Goal: Find specific page/section: Find specific page/section

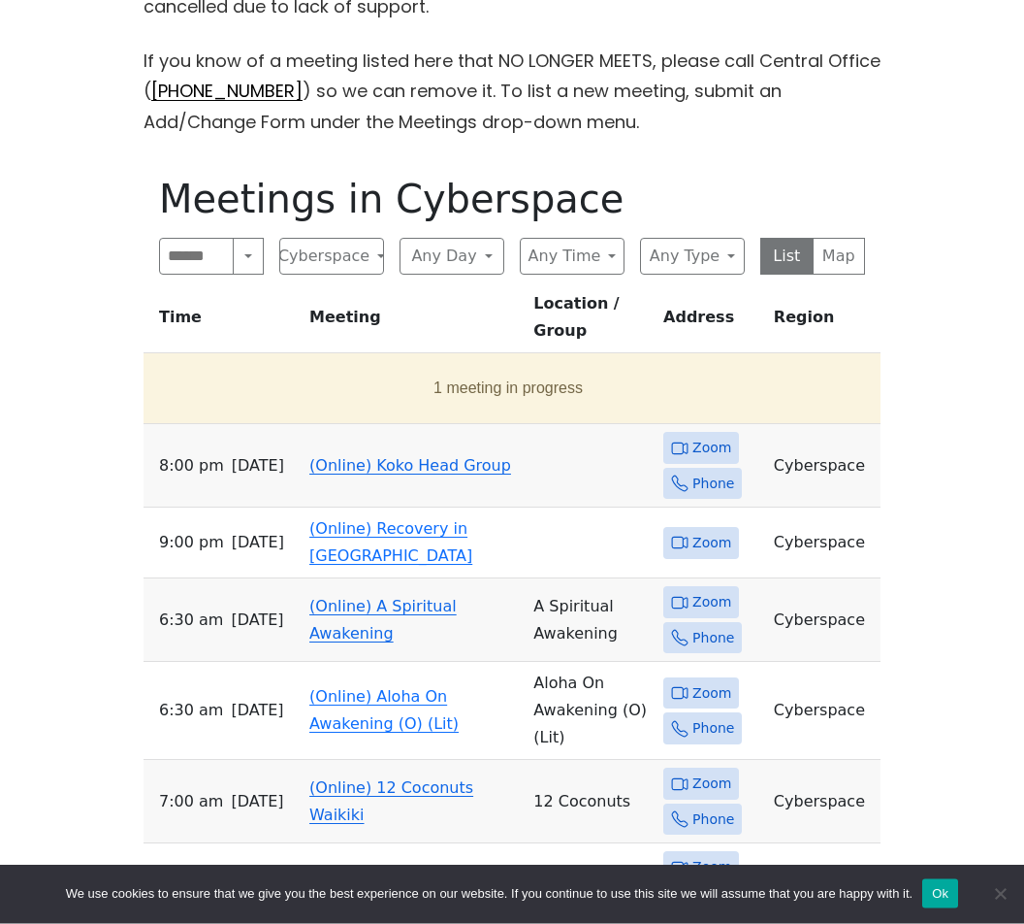
scroll to position [708, 0]
click at [484, 265] on button "Any Day" at bounding box center [452, 256] width 105 height 37
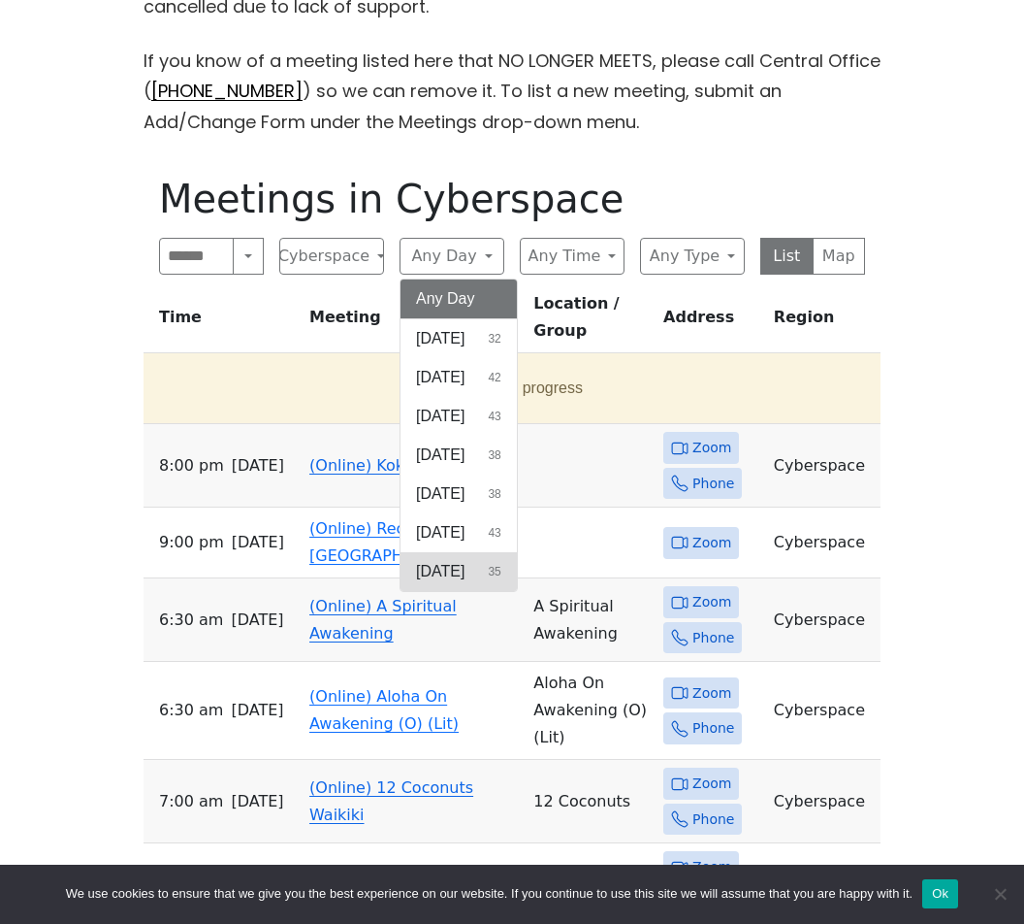
click at [483, 576] on button "[DATE] 35" at bounding box center [459, 571] width 116 height 39
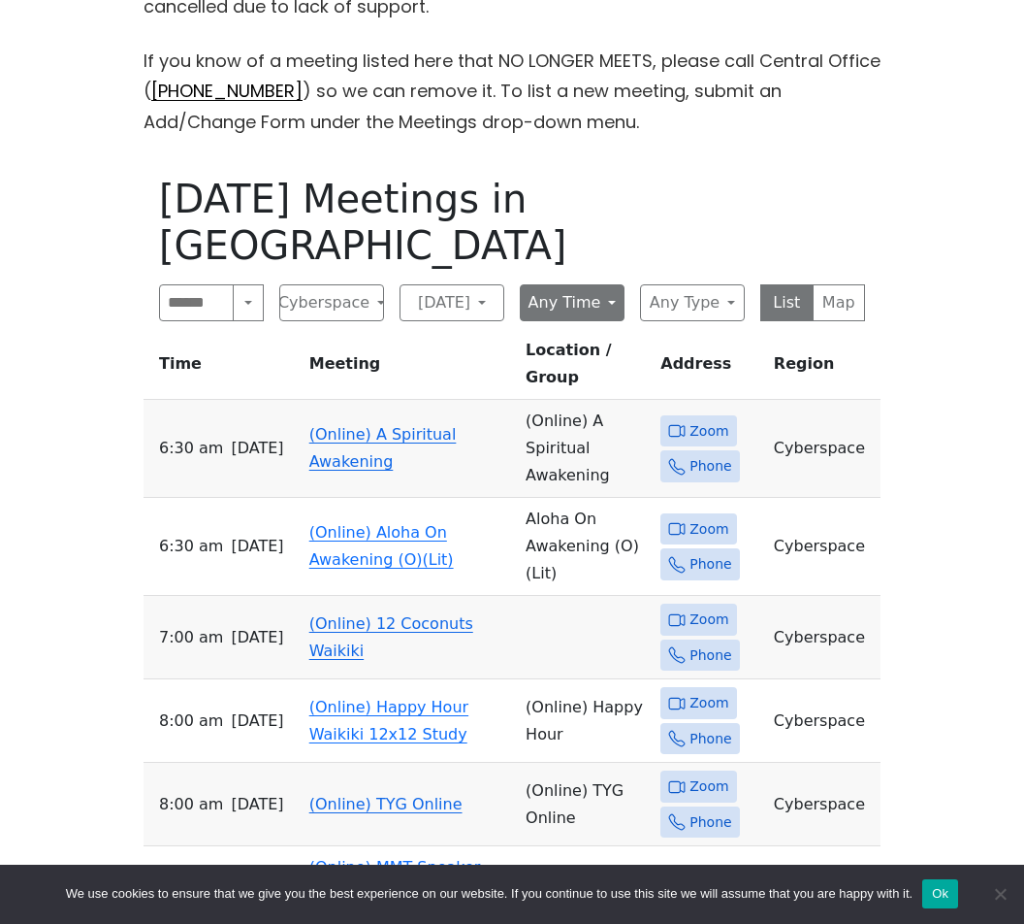
click at [599, 284] on button "Any Time" at bounding box center [572, 302] width 105 height 37
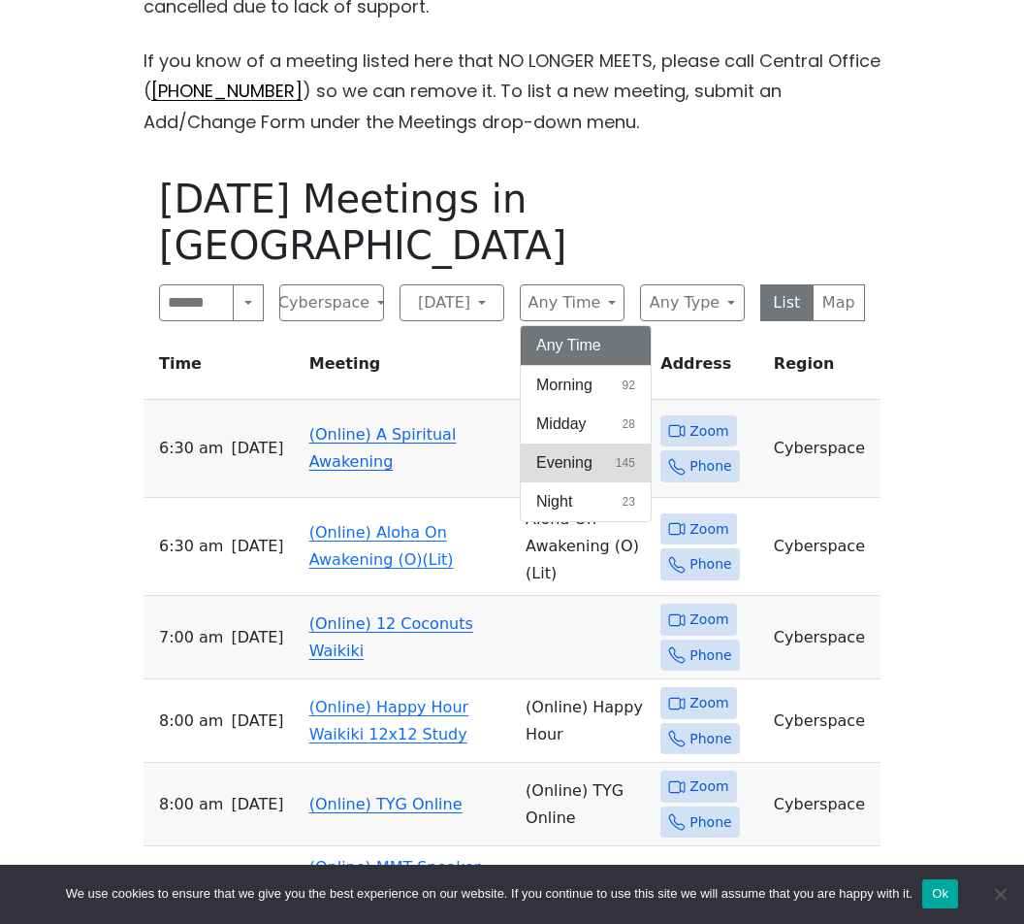
click at [583, 451] on span "Evening" at bounding box center [564, 462] width 56 height 23
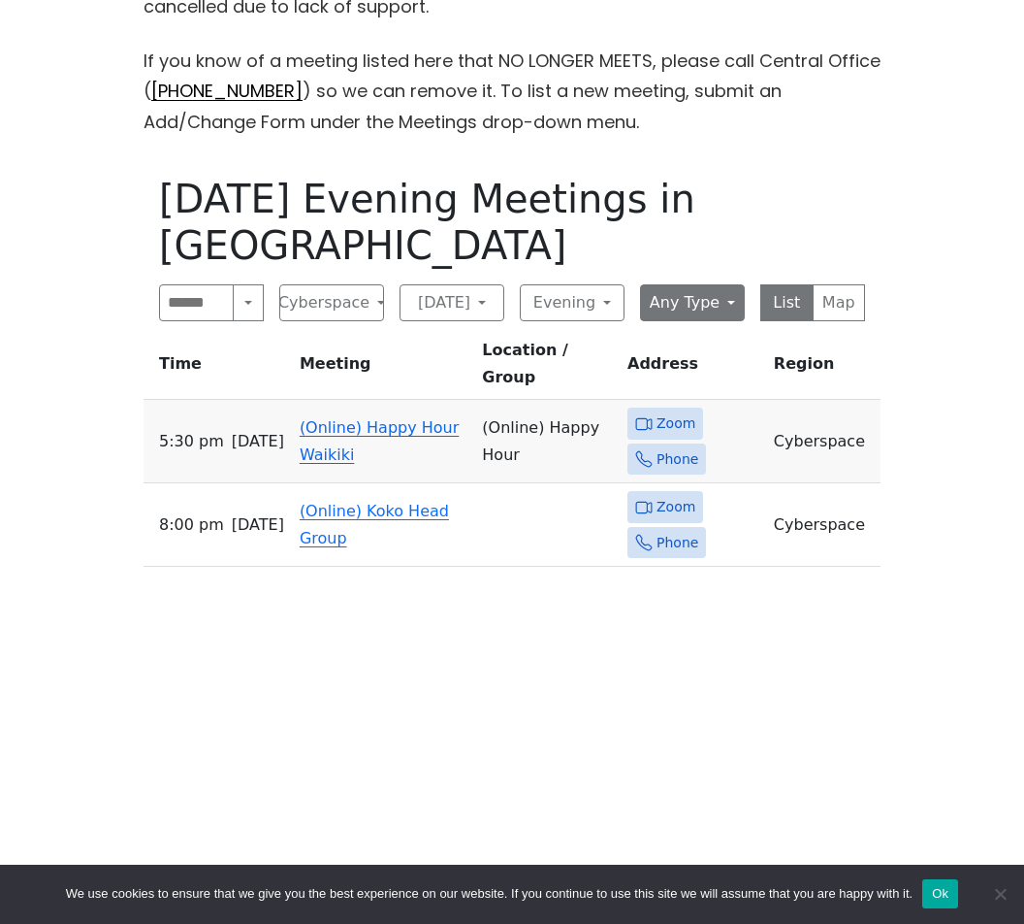
click at [722, 284] on button "Any Type" at bounding box center [692, 302] width 105 height 37
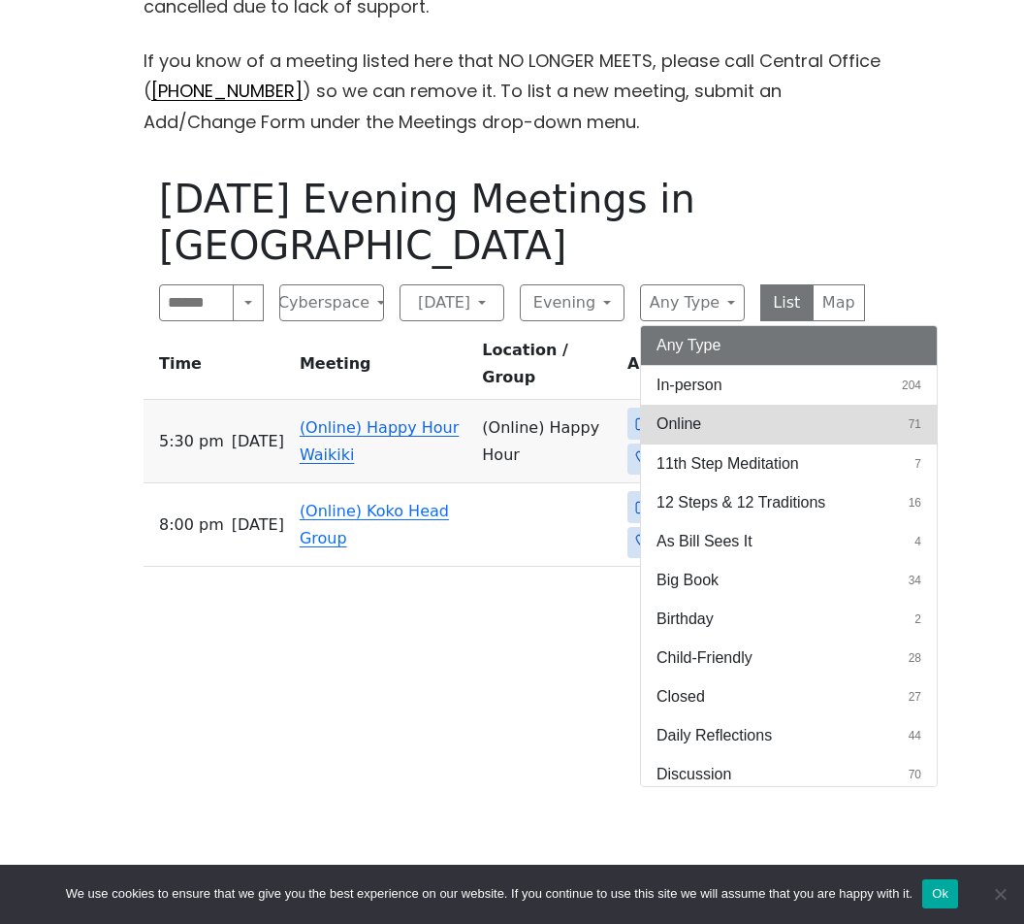
click at [688, 412] on span "Online" at bounding box center [679, 423] width 45 height 23
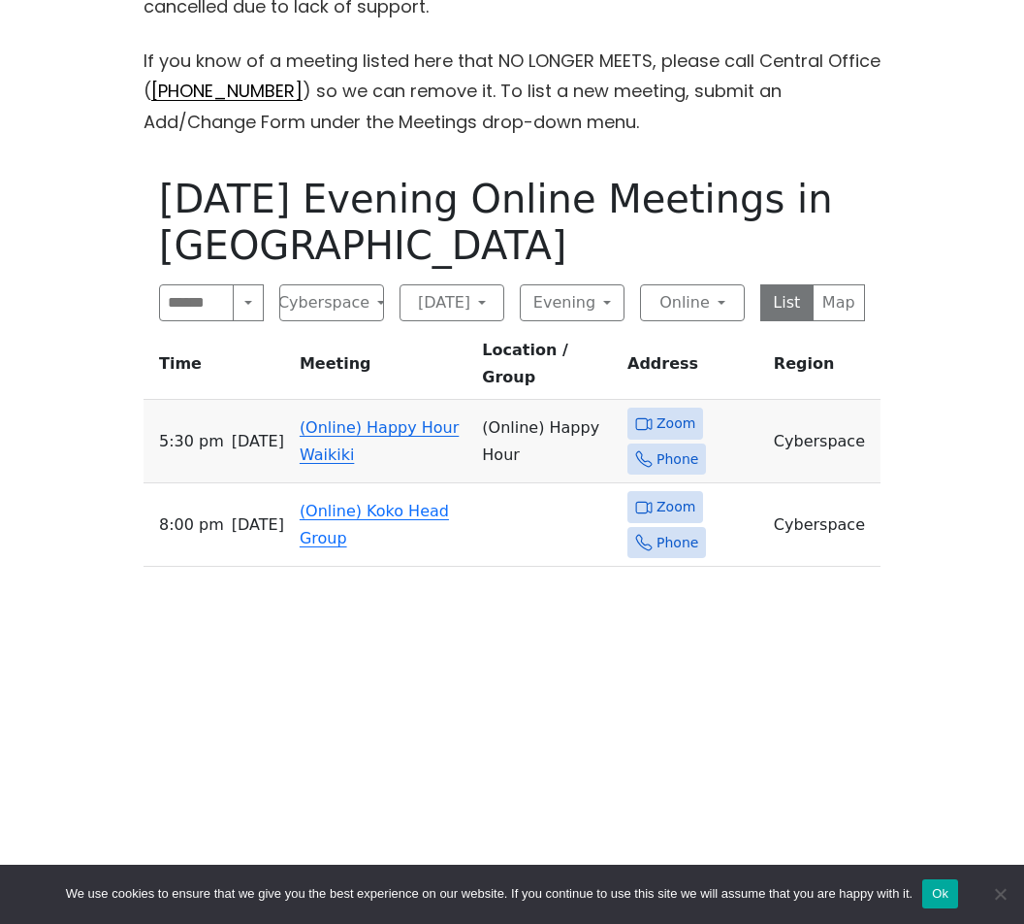
click at [669, 411] on span "Zoom" at bounding box center [676, 423] width 39 height 24
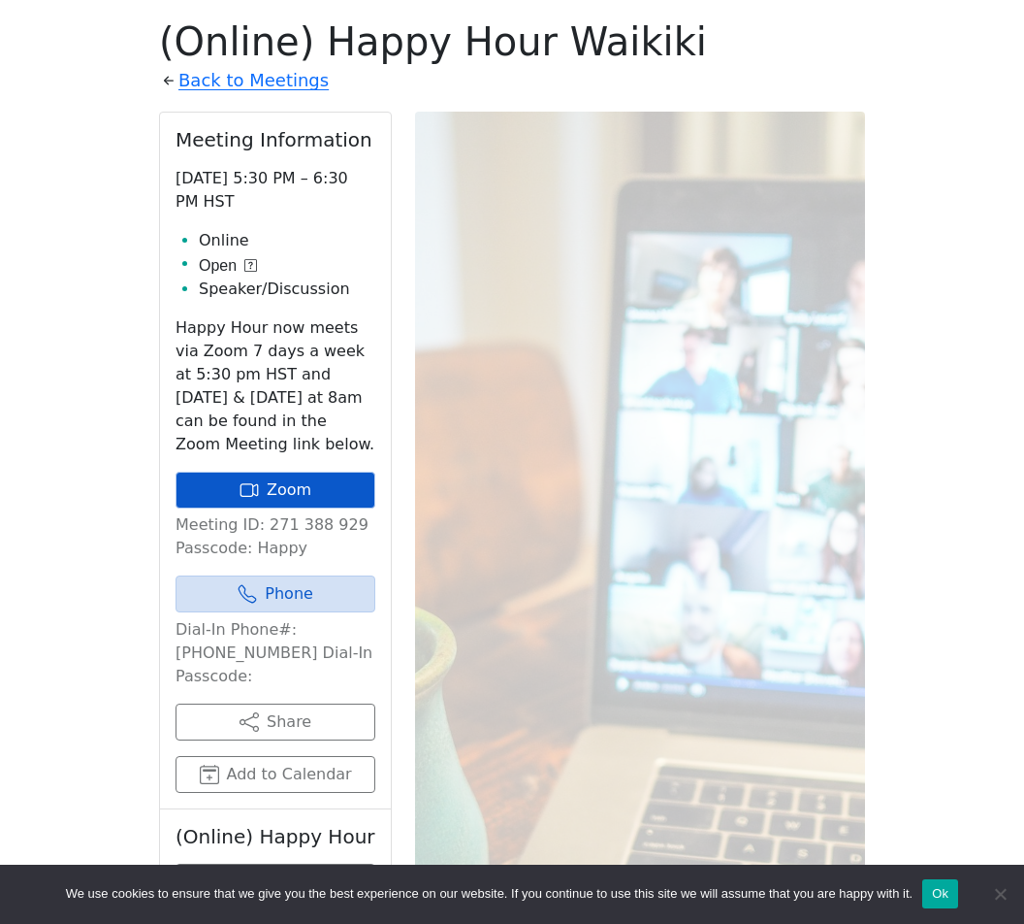
click at [220, 478] on link "Zoom" at bounding box center [276, 489] width 200 height 37
